Goal: Task Accomplishment & Management: Complete application form

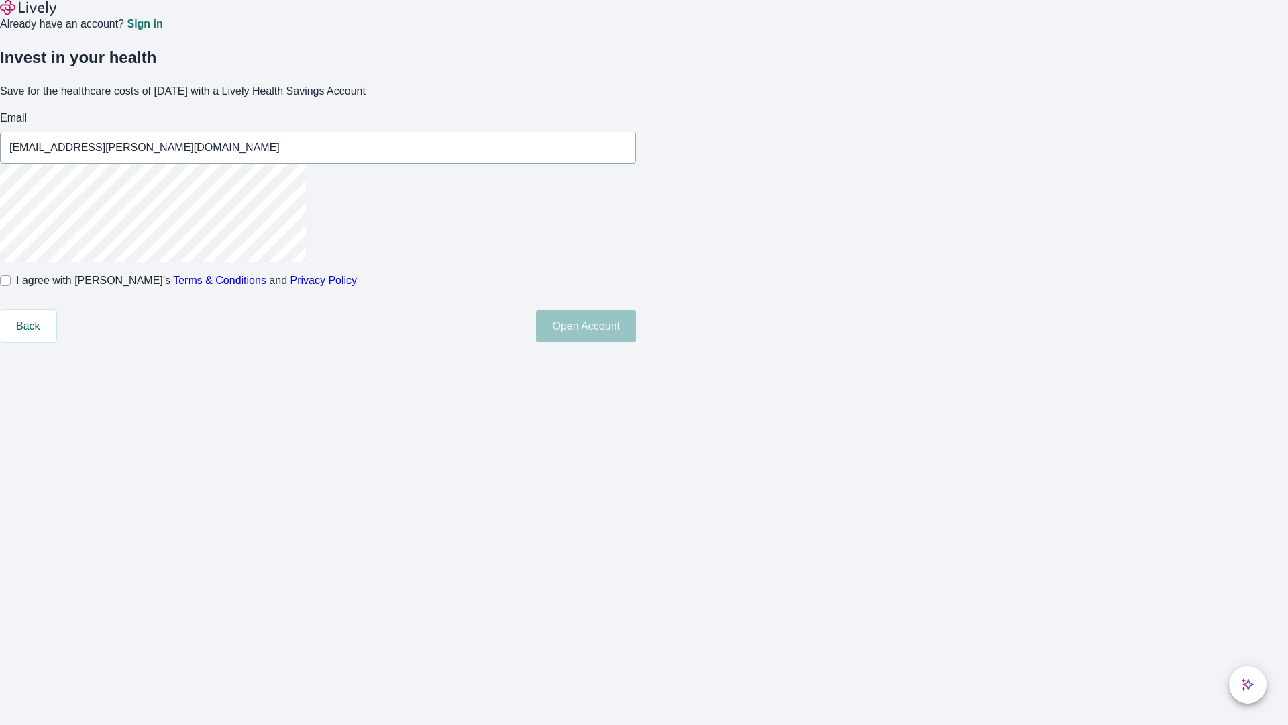
click at [11, 286] on input "I agree with Lively’s Terms & Conditions and Privacy Policy" at bounding box center [5, 280] width 11 height 11
checkbox input "true"
click at [636, 342] on button "Open Account" at bounding box center [586, 326] width 100 height 32
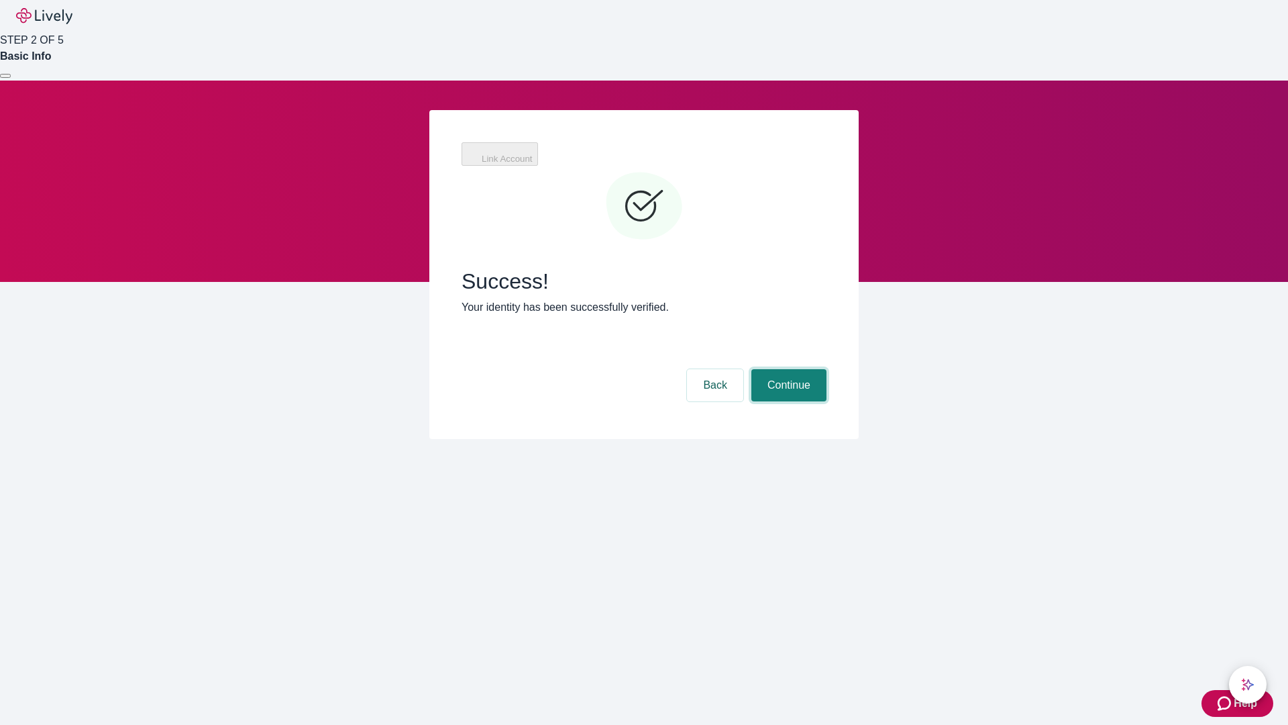
click at [787, 369] on button "Continue" at bounding box center [788, 385] width 75 height 32
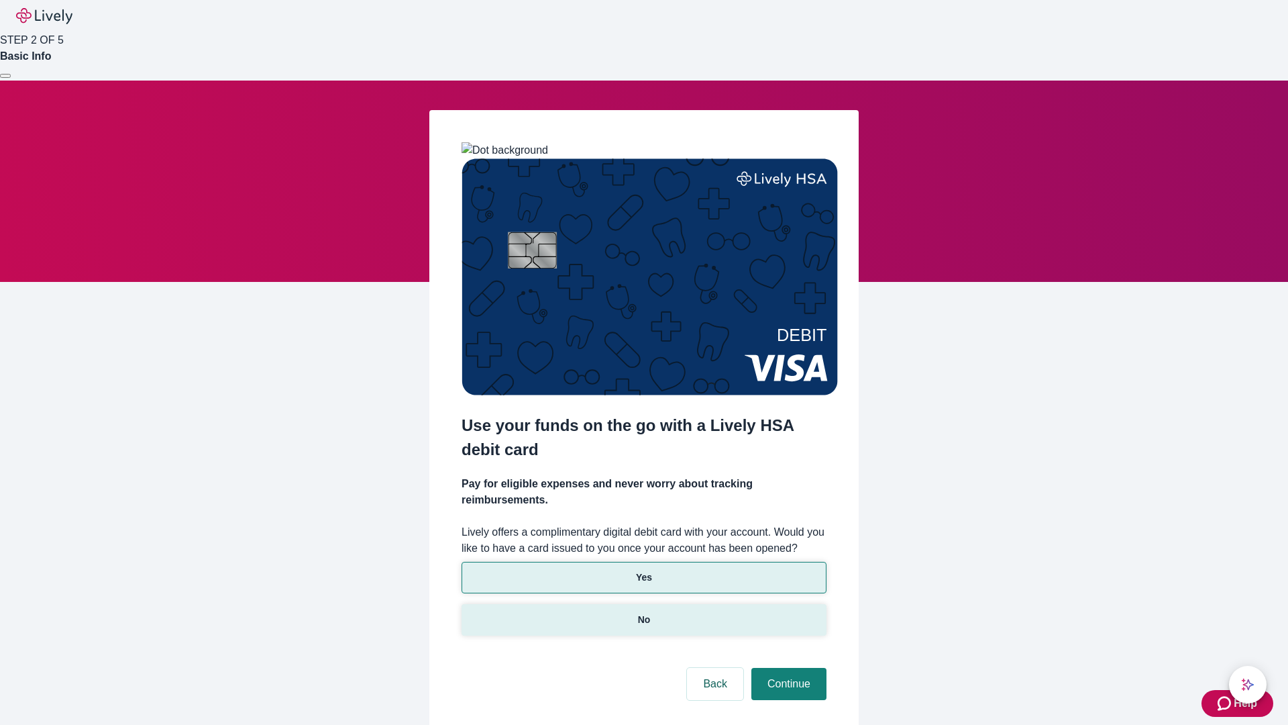
click at [643, 612] on p "No" at bounding box center [644, 619] width 13 height 14
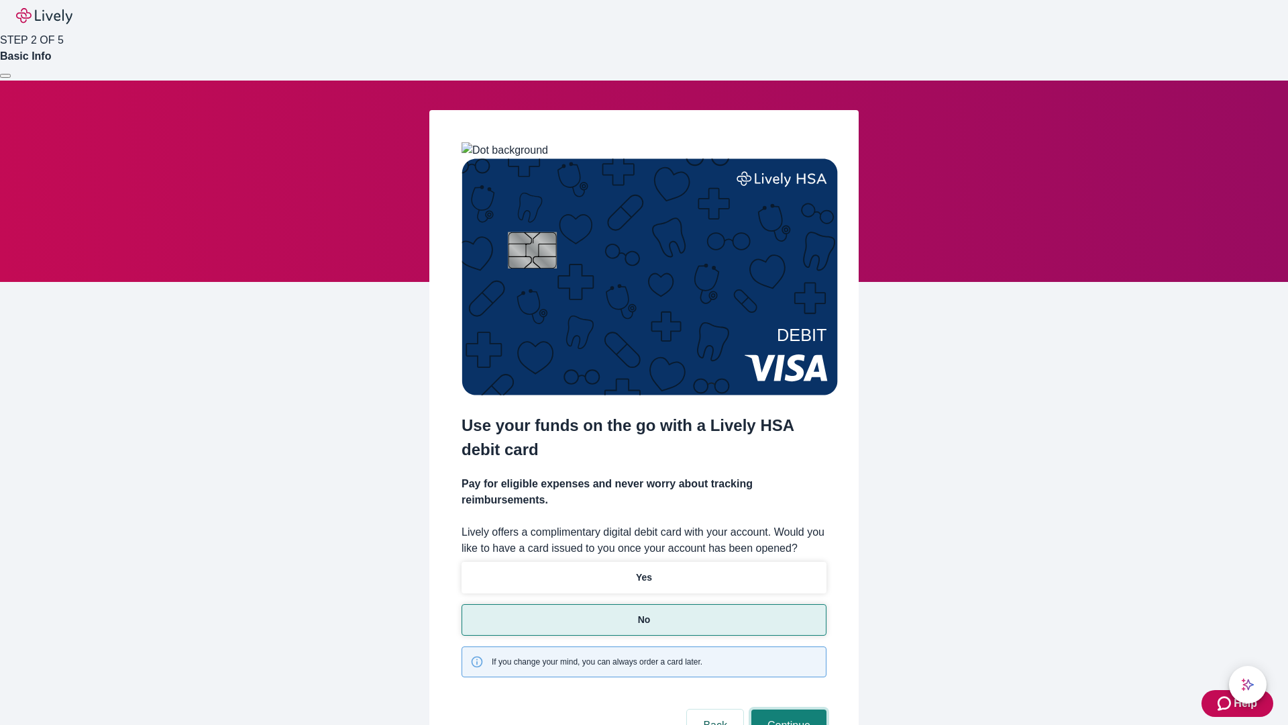
click at [787, 709] on button "Continue" at bounding box center [788, 725] width 75 height 32
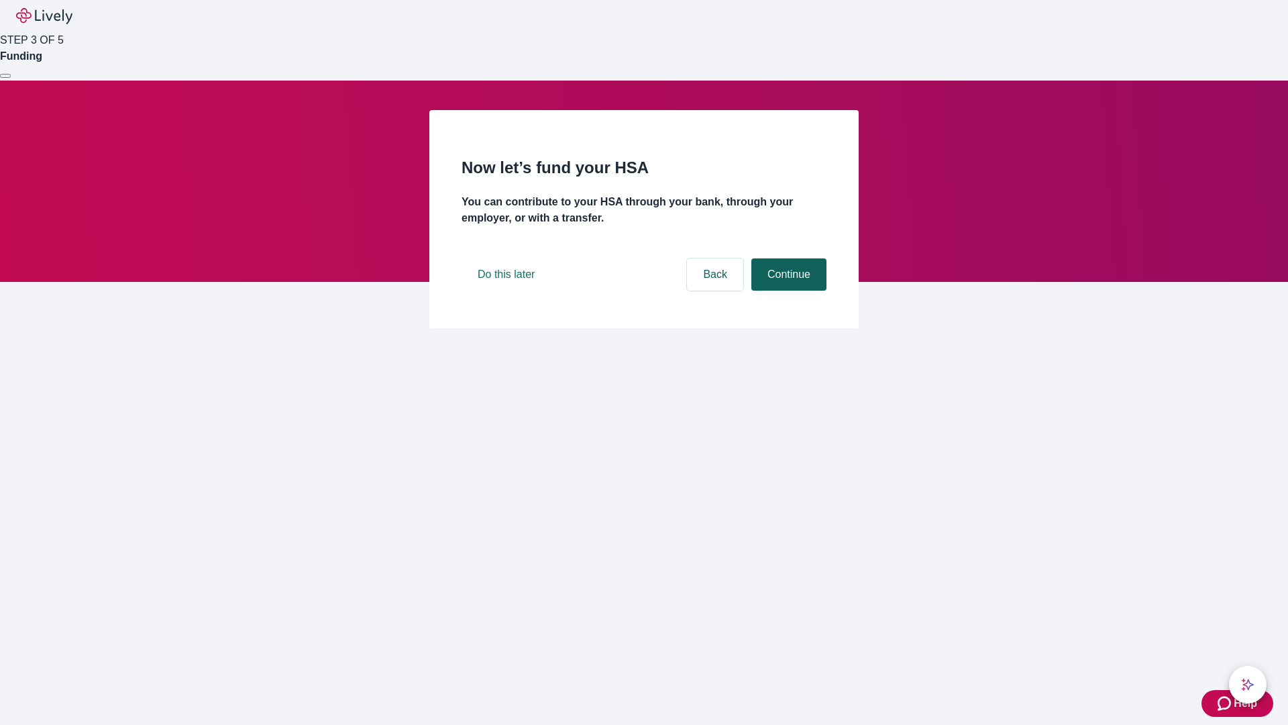
click at [787, 290] on button "Continue" at bounding box center [788, 274] width 75 height 32
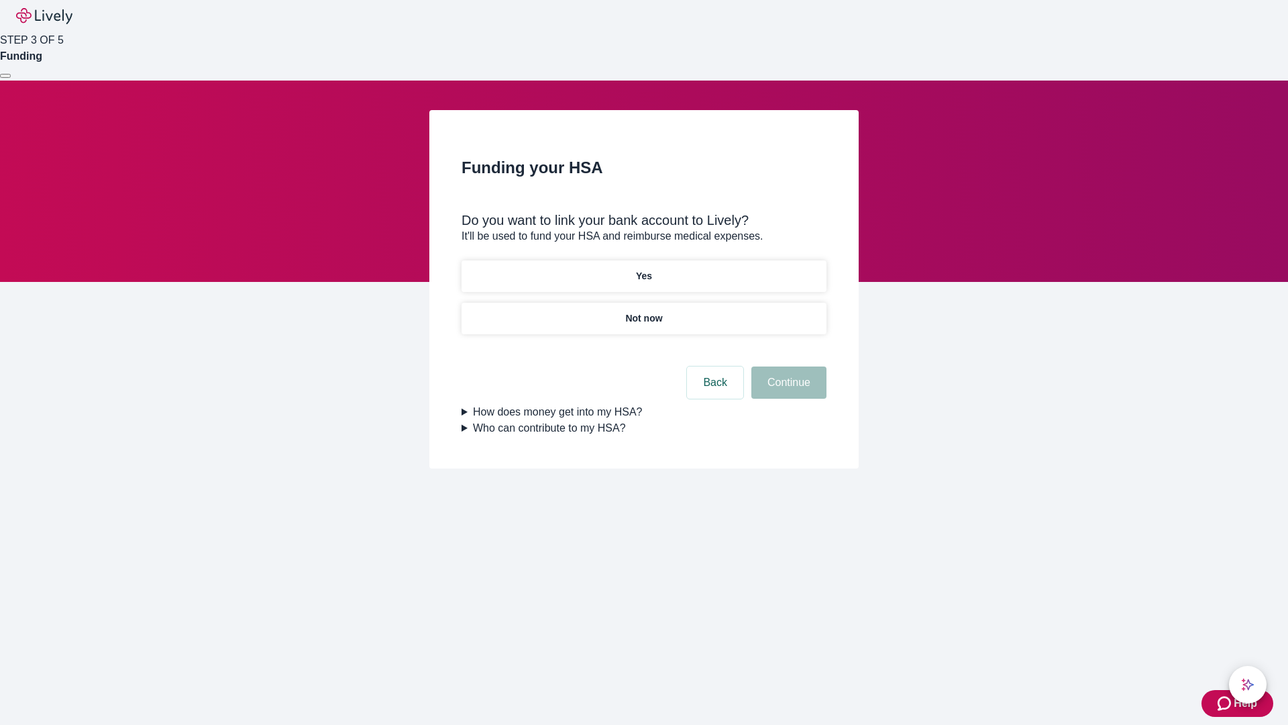
click at [643, 311] on p "Not now" at bounding box center [643, 318] width 37 height 14
click at [787, 390] on button "Continue" at bounding box center [788, 382] width 75 height 32
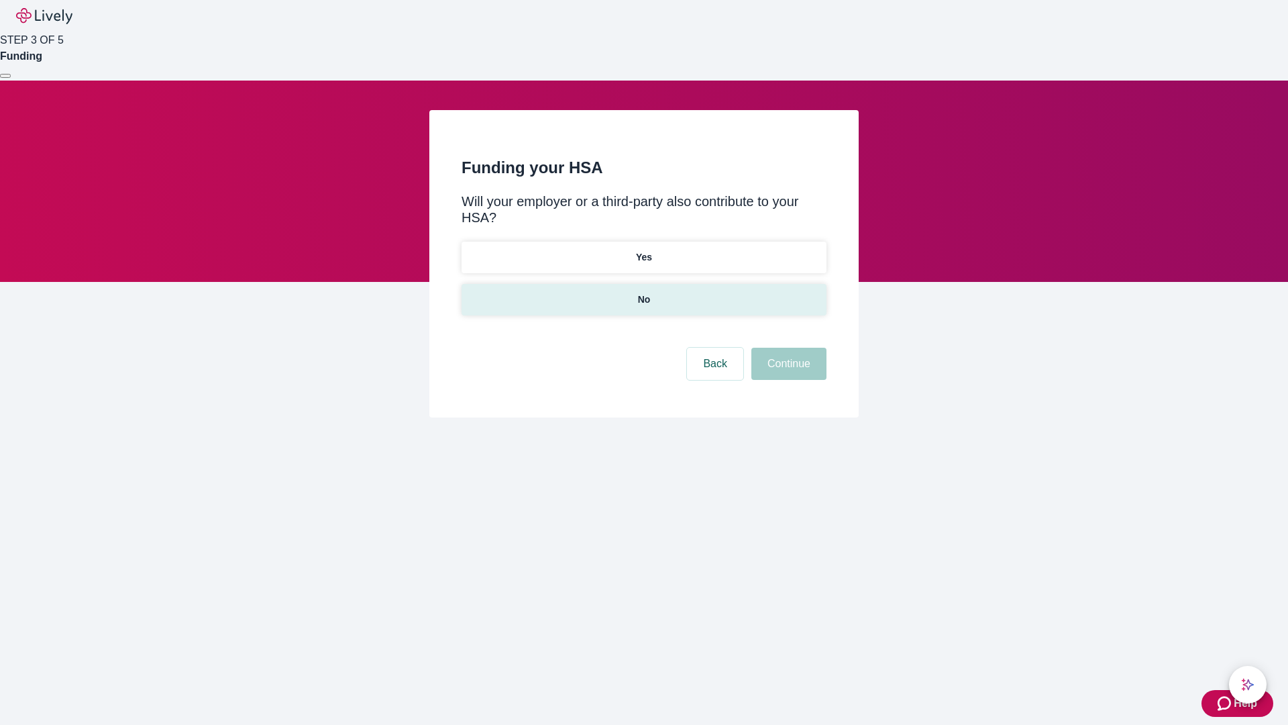
click at [643, 292] on p "No" at bounding box center [644, 299] width 13 height 14
click at [787, 348] on button "Continue" at bounding box center [788, 364] width 75 height 32
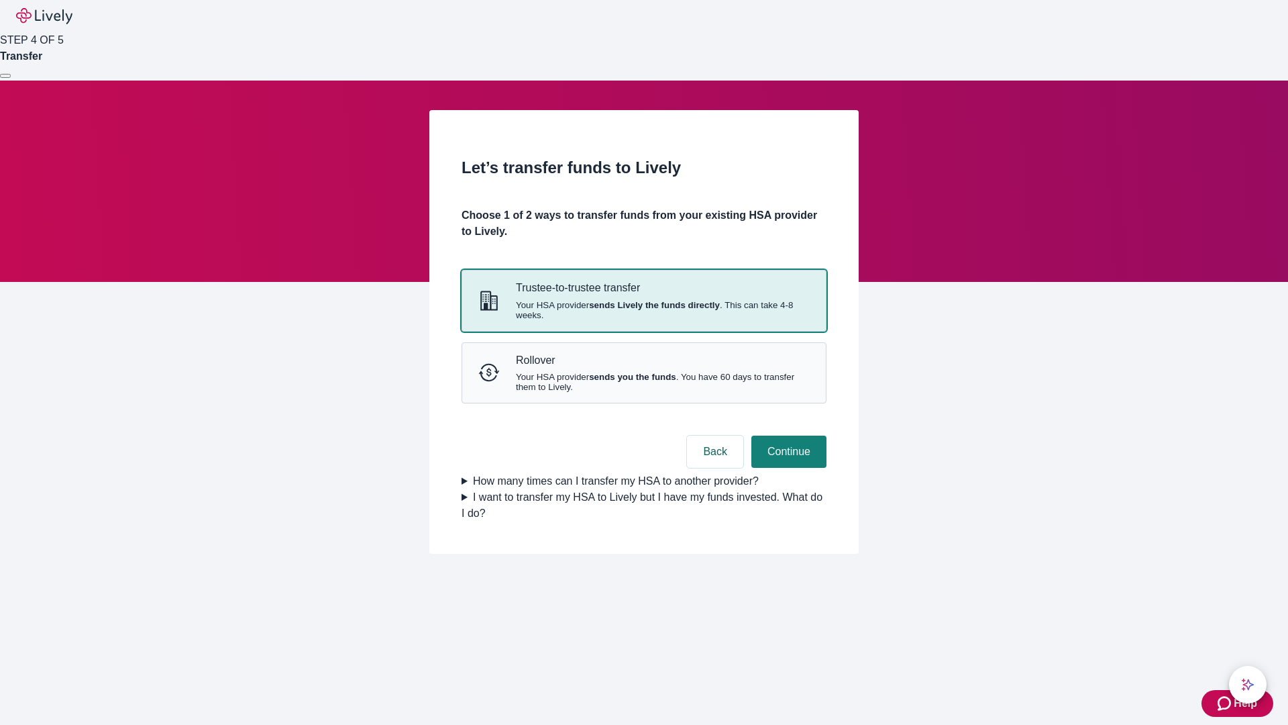
click at [643, 310] on strong "sends Lively the funds directly" at bounding box center [654, 305] width 131 height 10
click at [787, 468] on button "Continue" at bounding box center [788, 451] width 75 height 32
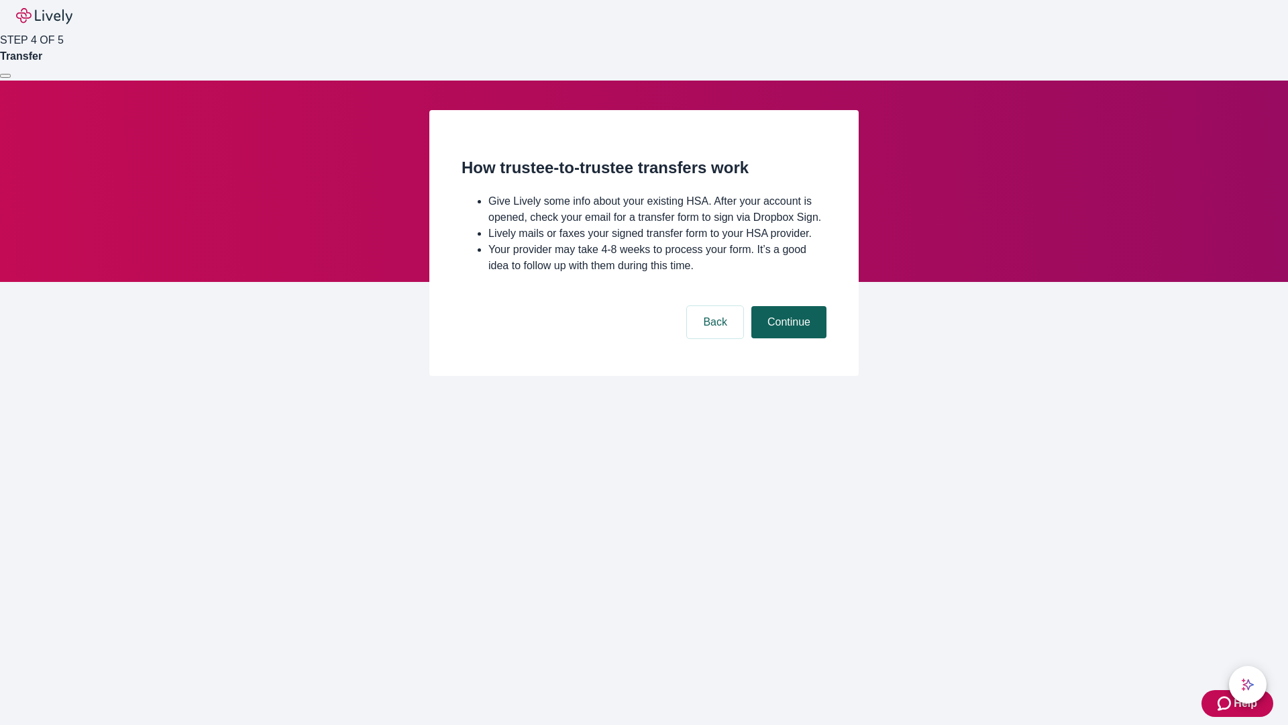
click at [787, 338] on button "Continue" at bounding box center [788, 322] width 75 height 32
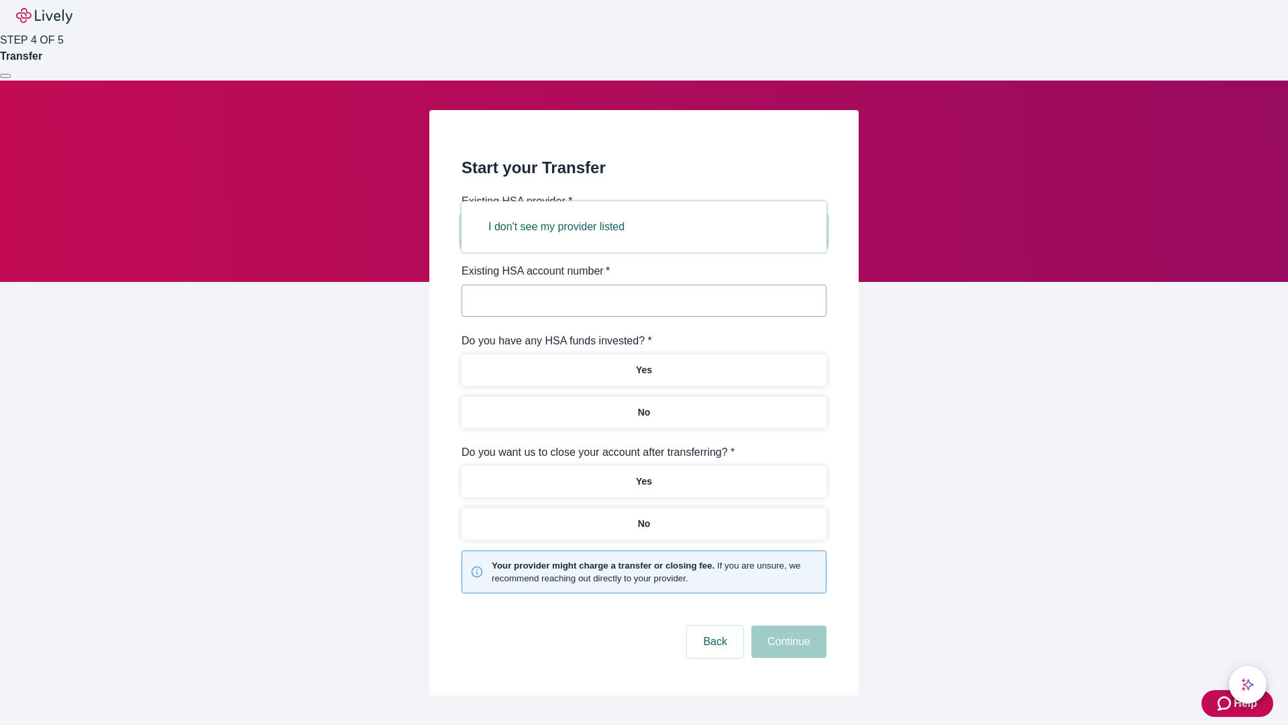
click at [561, 227] on button "I don't see my provider listed" at bounding box center [556, 227] width 168 height 32
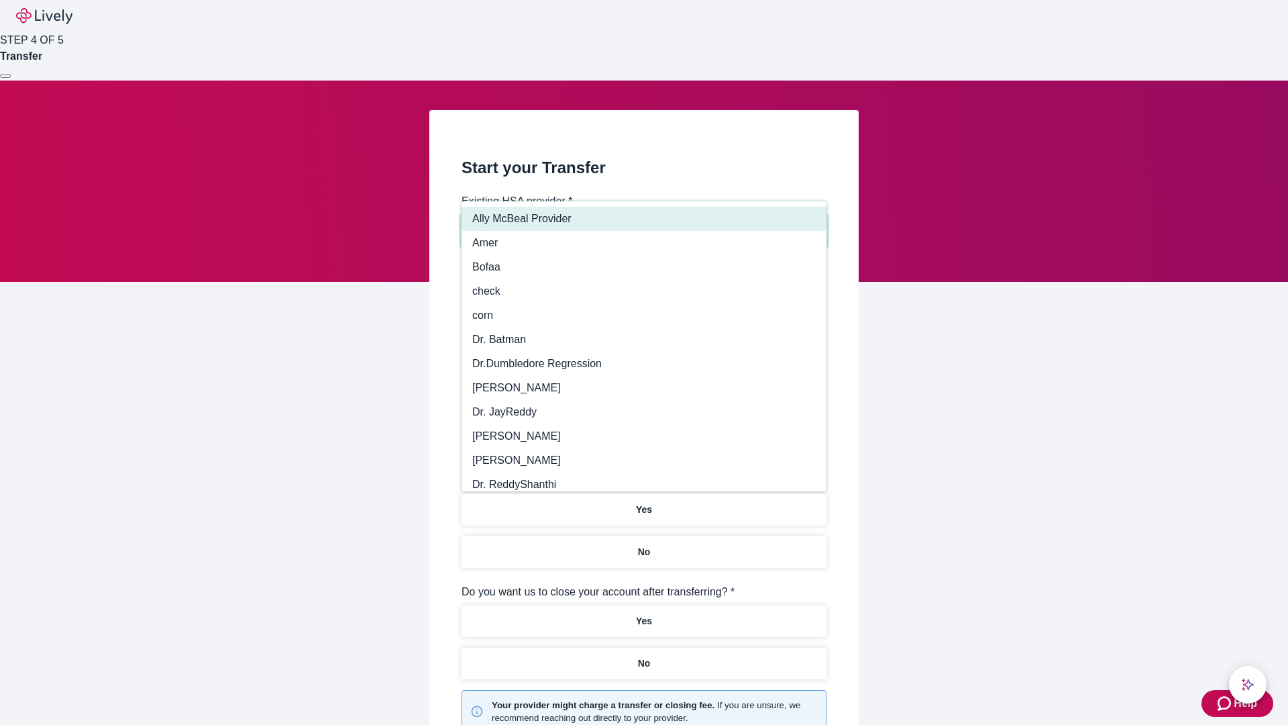
type input "Other"
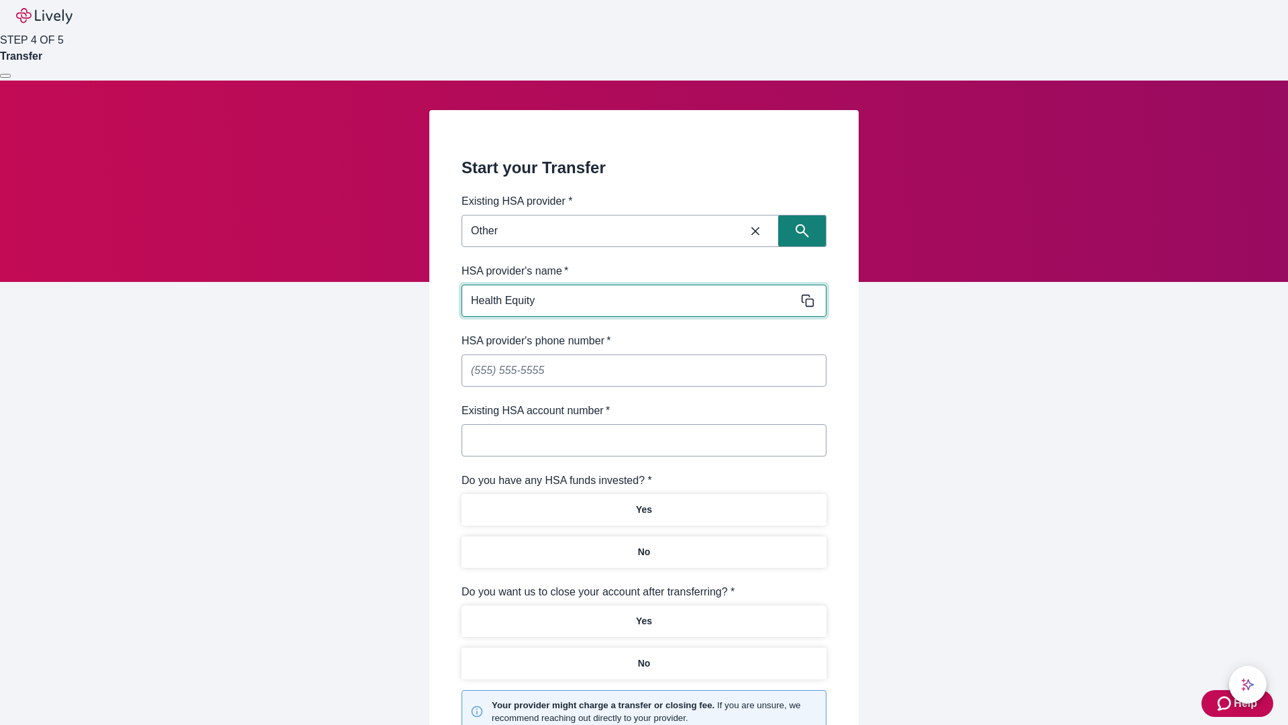
type input "Health Equity"
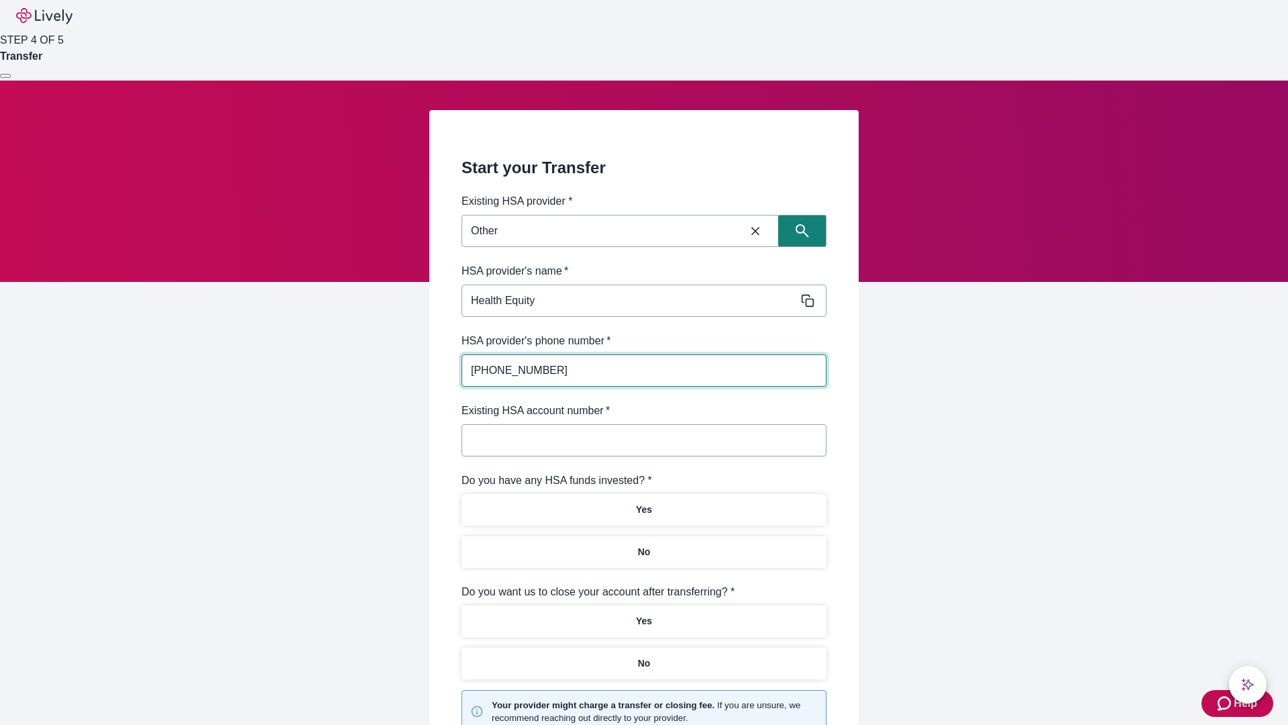
type input "[PHONE_NUMBER]"
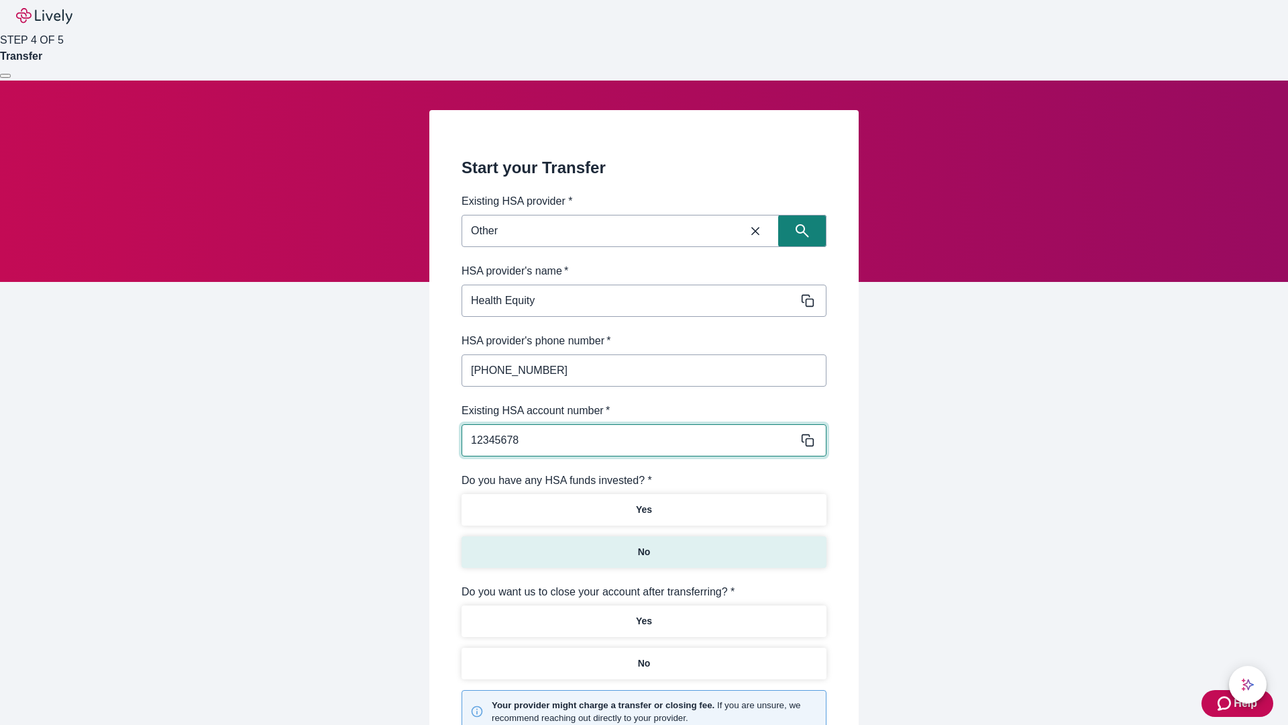
type input "12345678"
click at [643, 545] on p "No" at bounding box center [644, 552] width 13 height 14
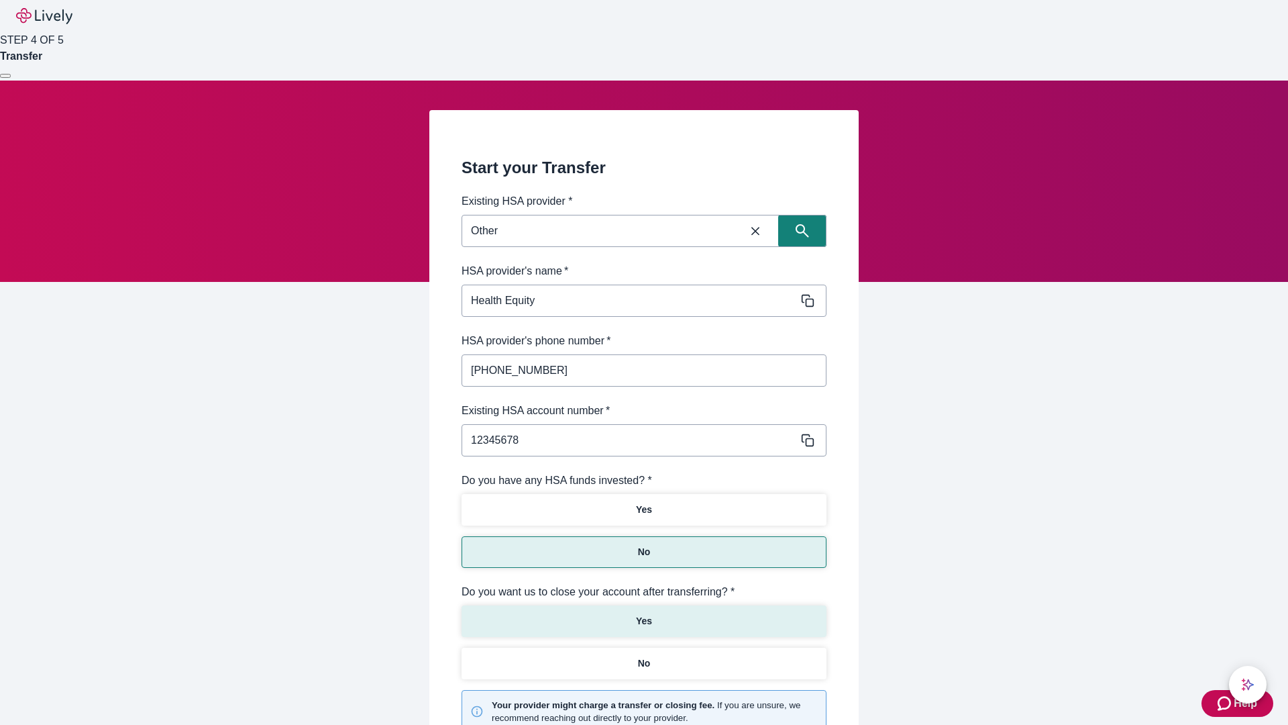
click at [643, 614] on p "Yes" at bounding box center [644, 621] width 16 height 14
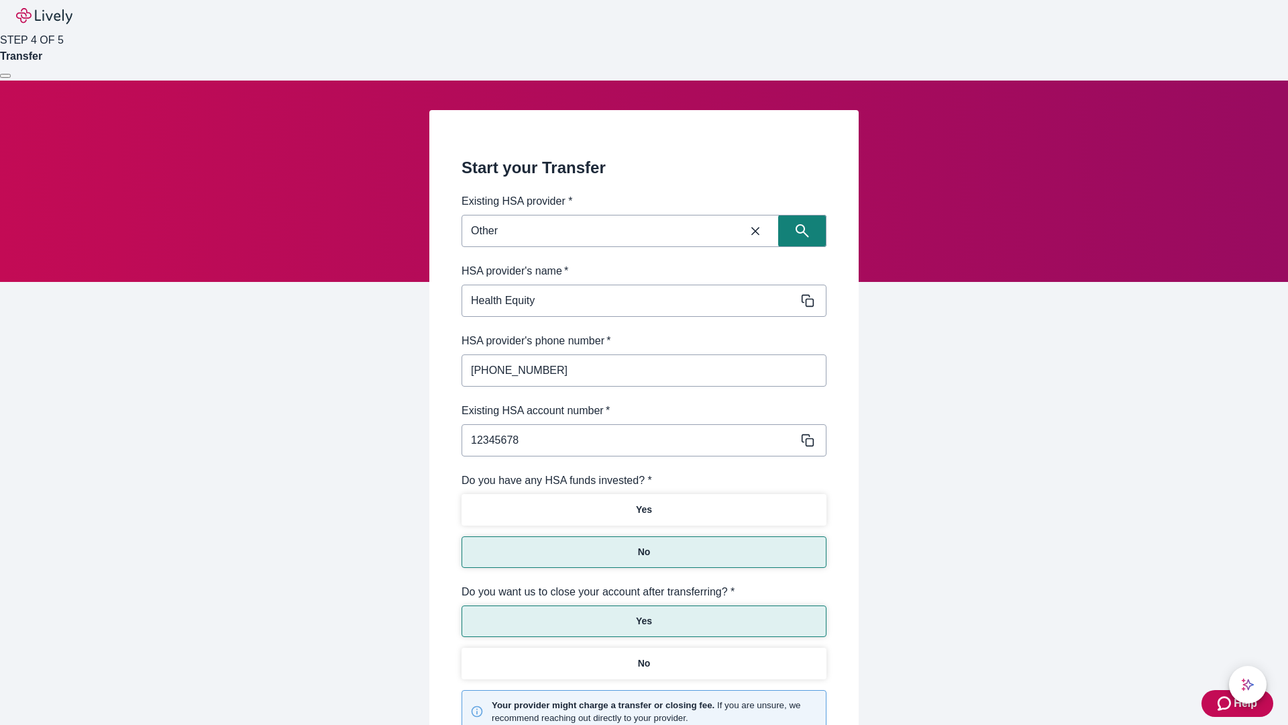
scroll to position [140, 0]
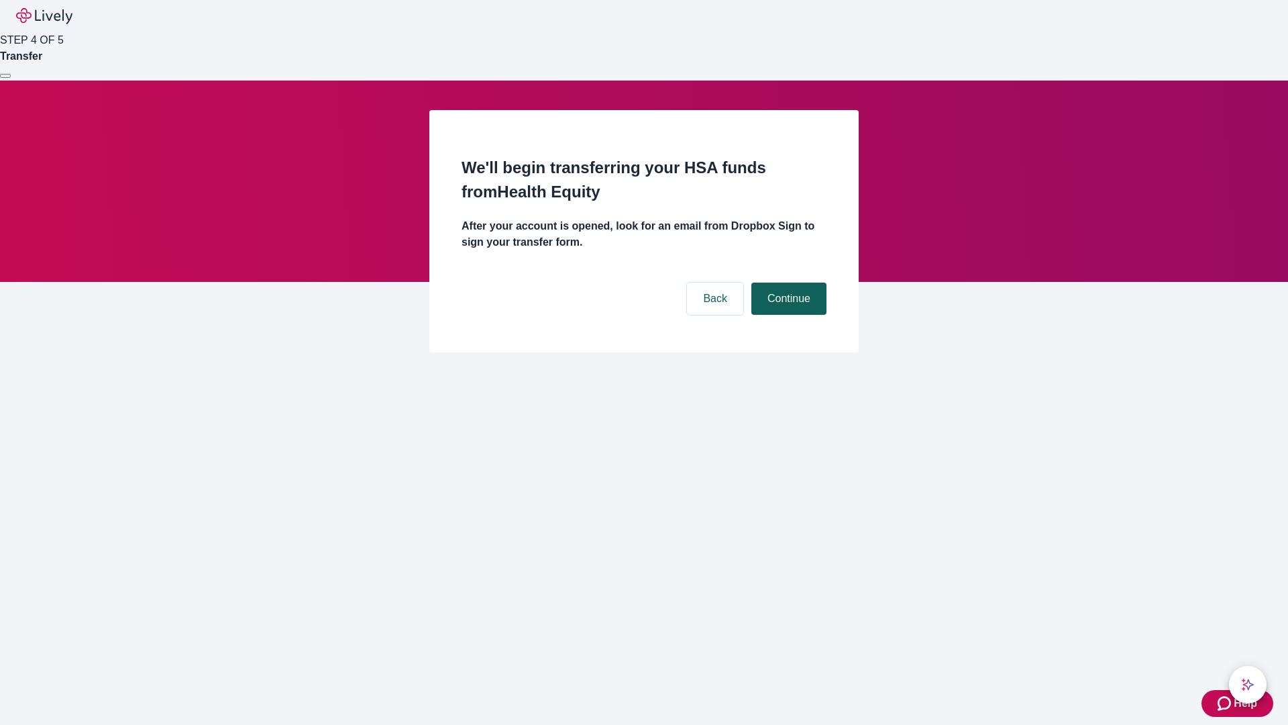
click at [787, 282] on button "Continue" at bounding box center [788, 298] width 75 height 32
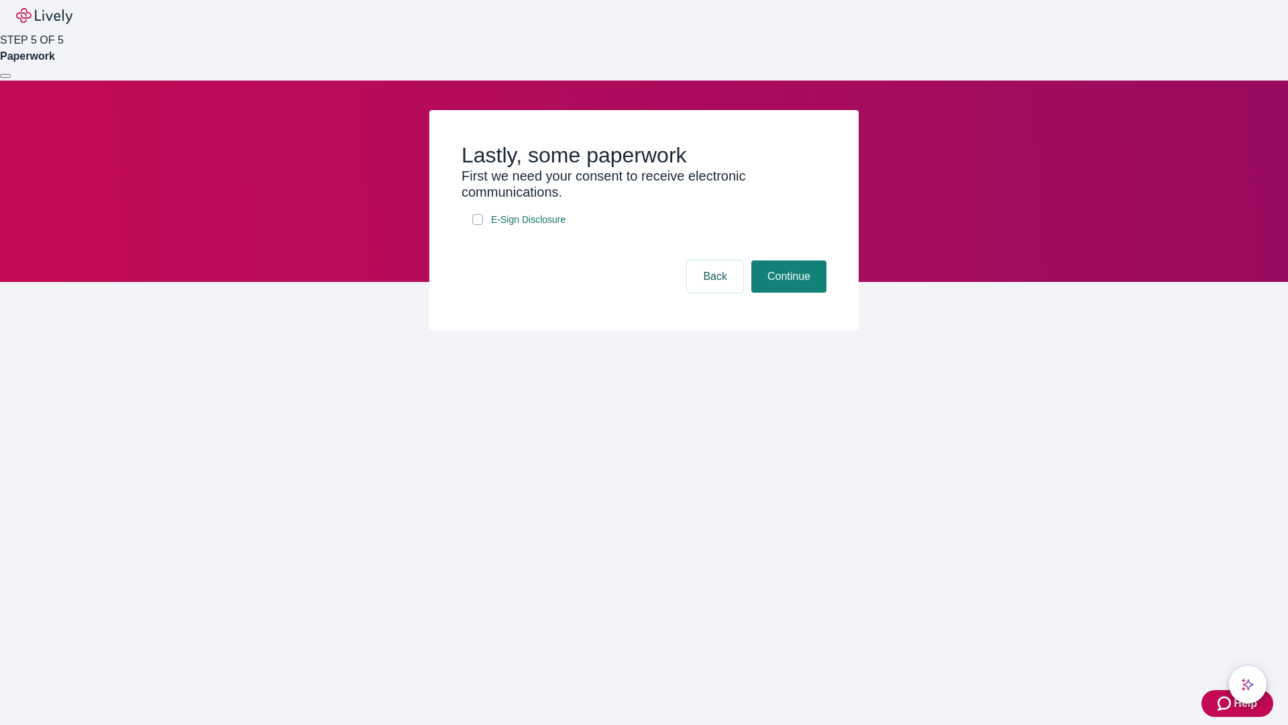
click at [478, 225] on input "E-Sign Disclosure" at bounding box center [477, 219] width 11 height 11
checkbox input "true"
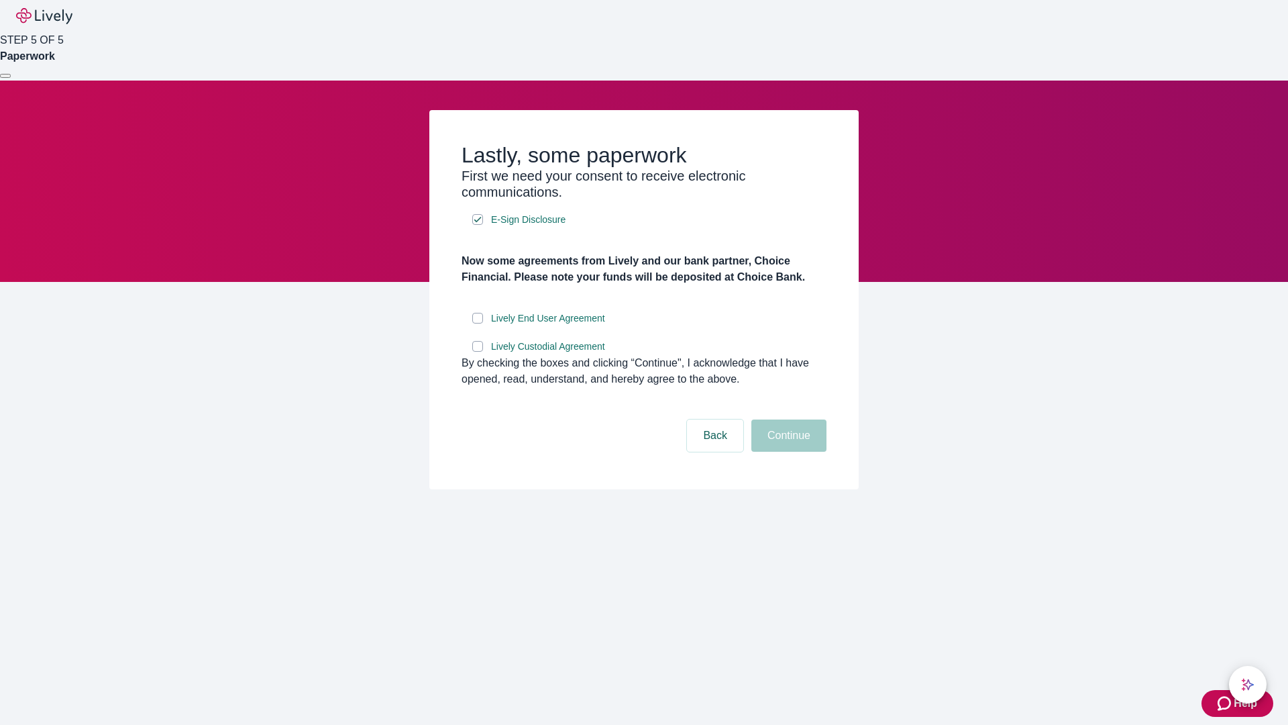
click at [478, 323] on input "Lively End User Agreement" at bounding box center [477, 318] width 11 height 11
checkbox input "true"
click at [478, 352] on input "Lively Custodial Agreement" at bounding box center [477, 346] width 11 height 11
checkbox input "true"
click at [787, 451] on button "Continue" at bounding box center [788, 435] width 75 height 32
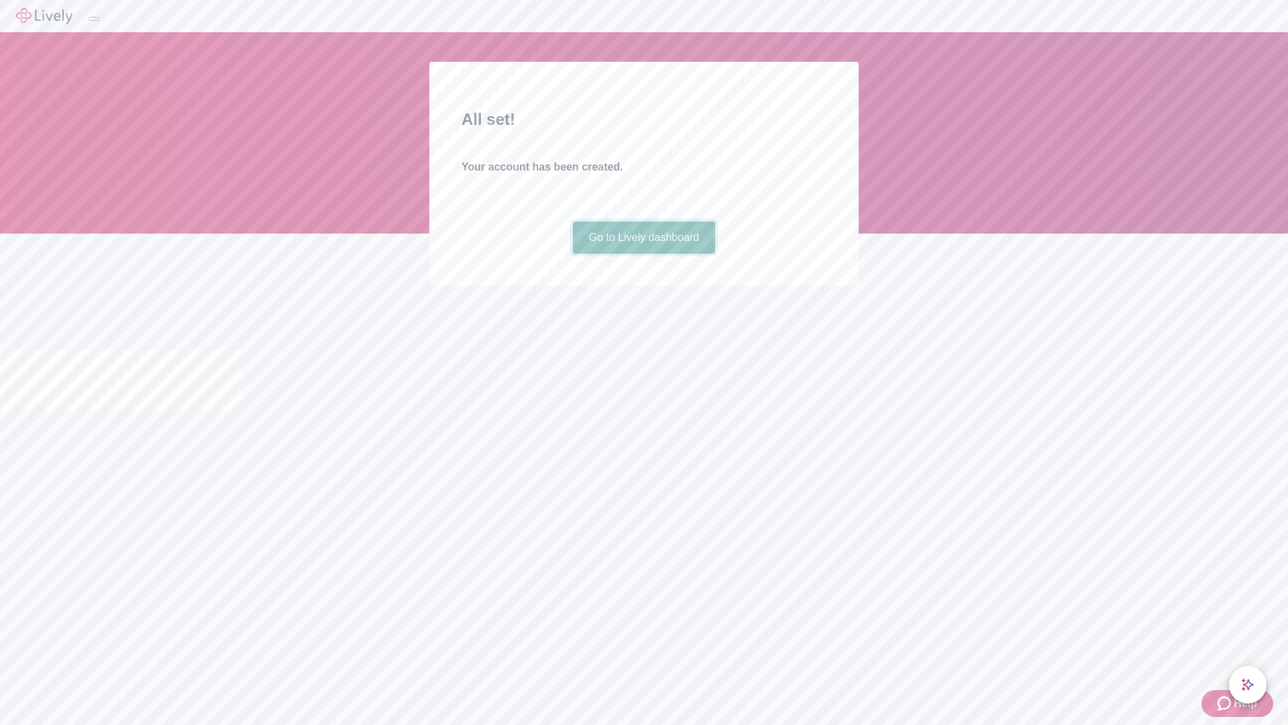
click at [643, 254] on link "Go to Lively dashboard" at bounding box center [644, 237] width 143 height 32
